Goal: Contribute content: Contribute content

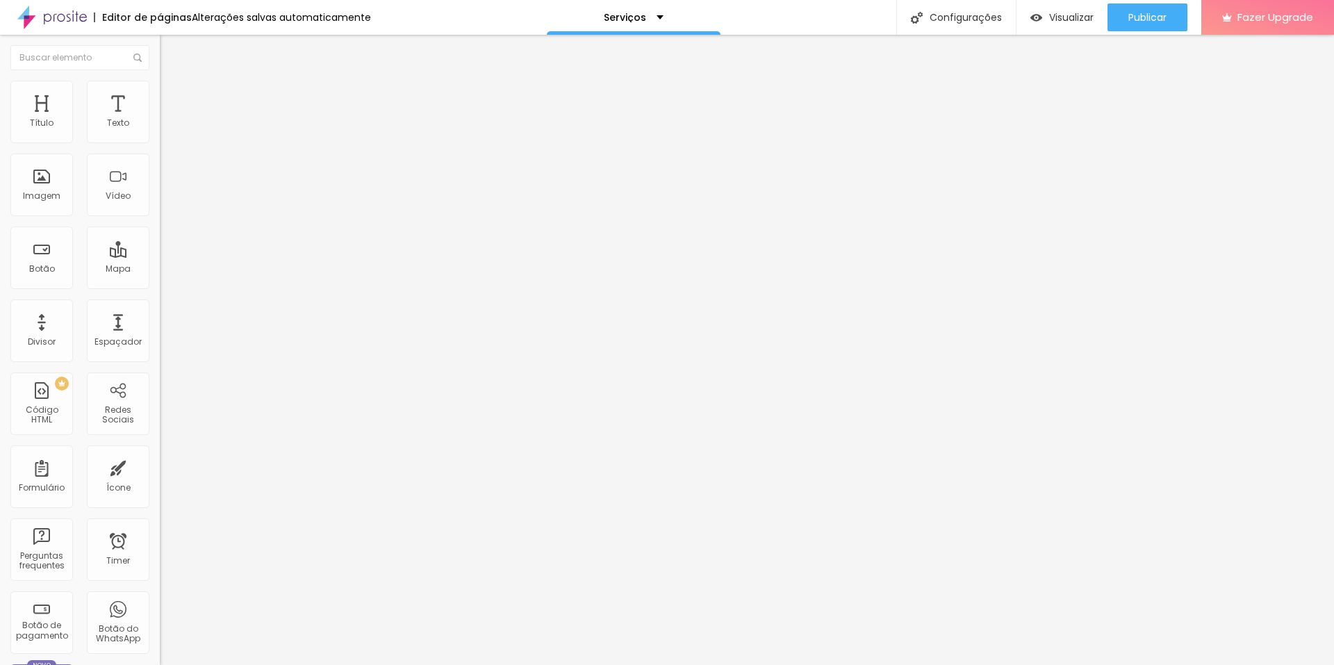
click at [160, 119] on span "Trocar imagem" at bounding box center [198, 114] width 76 height 12
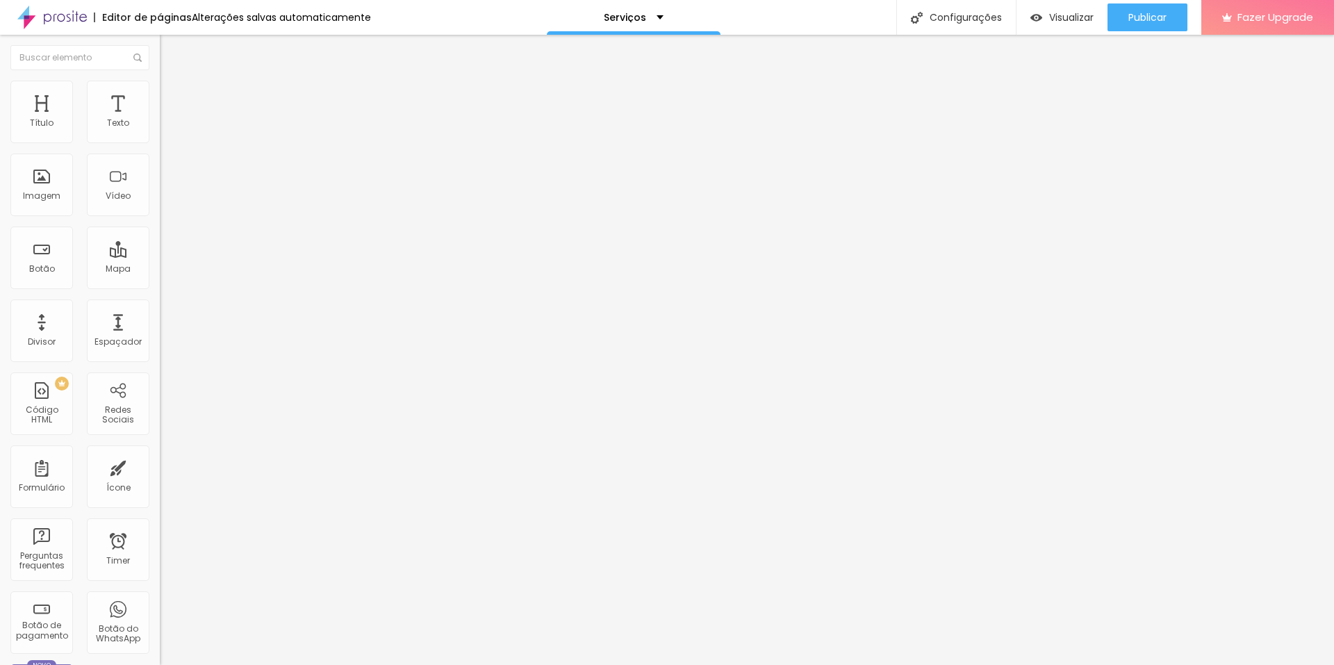
click at [160, 119] on span "Trocar imagem" at bounding box center [198, 114] width 76 height 12
click at [1156, 14] on span "Publicar" at bounding box center [1147, 17] width 38 height 11
click at [1125, 22] on button "Publicar" at bounding box center [1147, 17] width 80 height 28
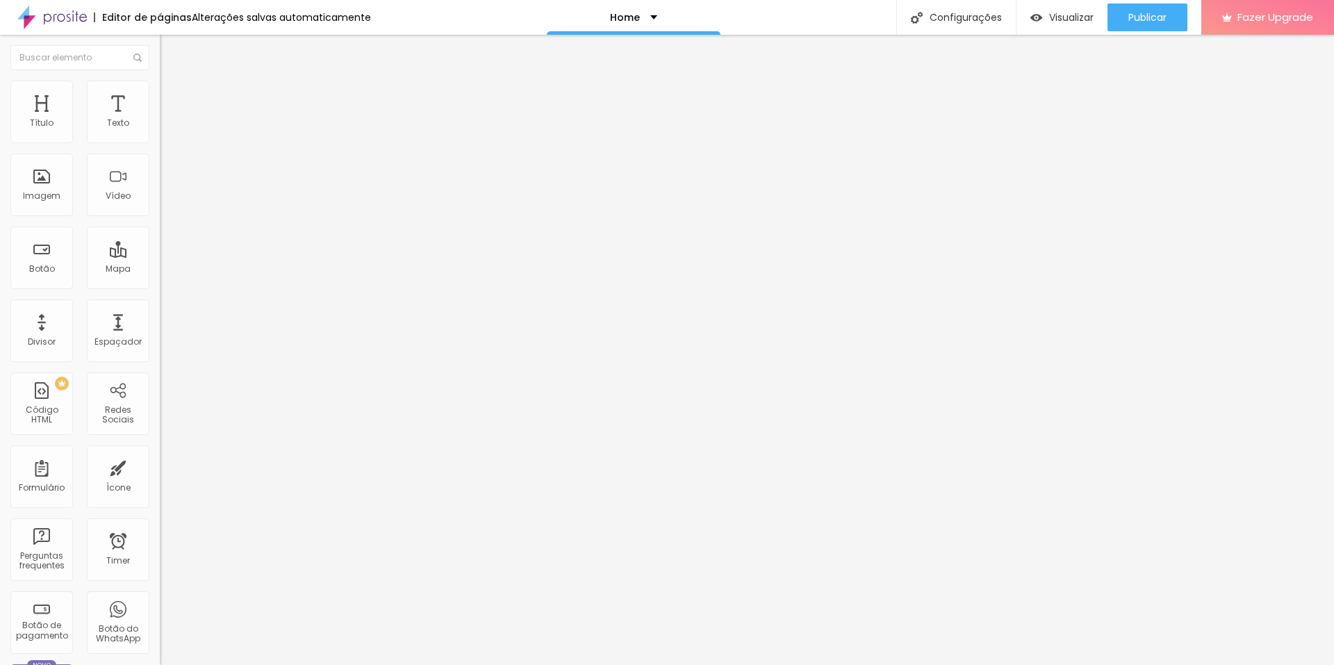
click at [160, 119] on span "Trocar imagem" at bounding box center [198, 114] width 76 height 12
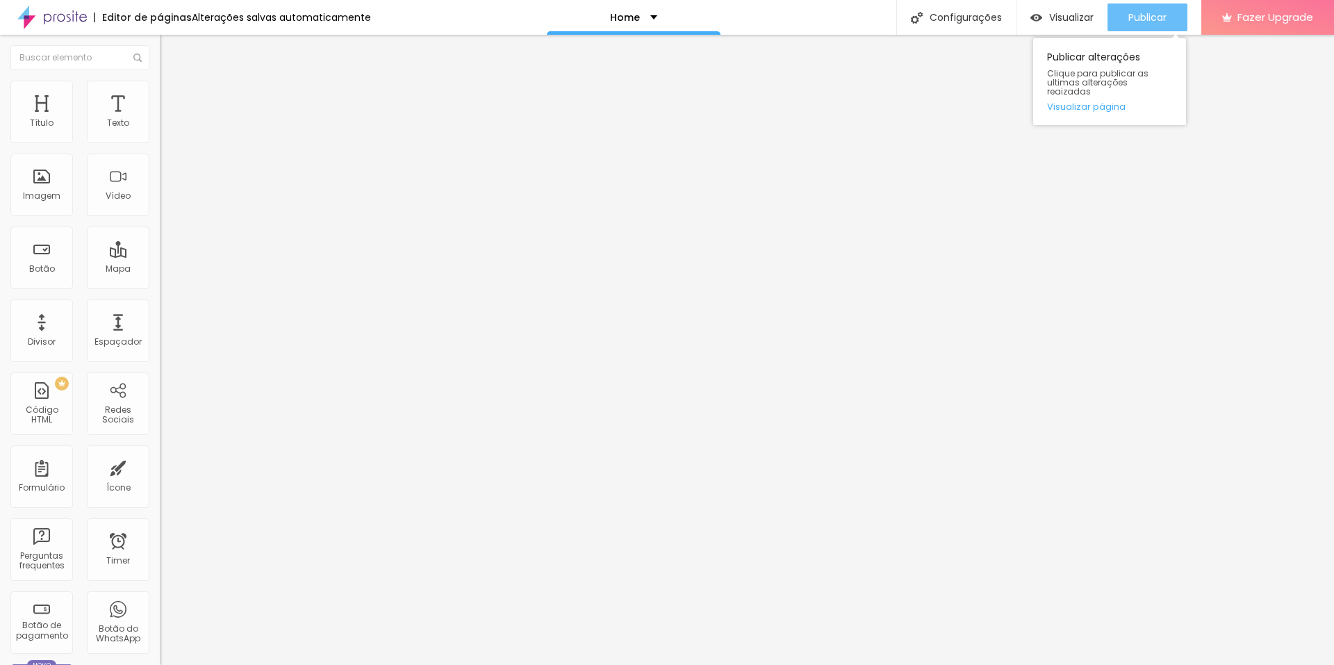
click at [1154, 12] on span "Publicar" at bounding box center [1147, 17] width 38 height 11
